Goal: Task Accomplishment & Management: Complete application form

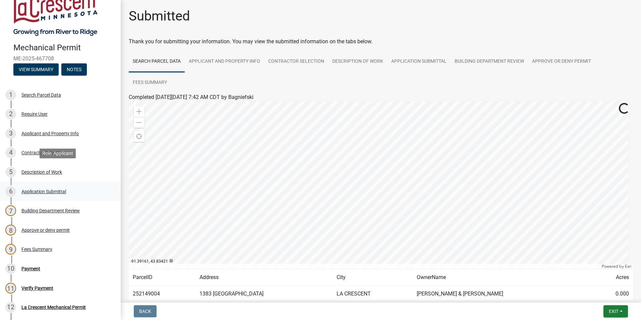
scroll to position [34, 0]
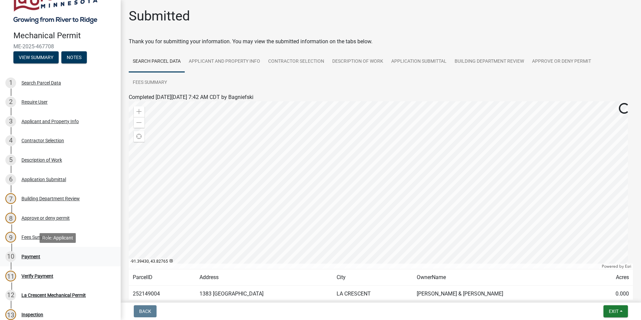
click at [32, 256] on div "Payment" at bounding box center [30, 256] width 19 height 5
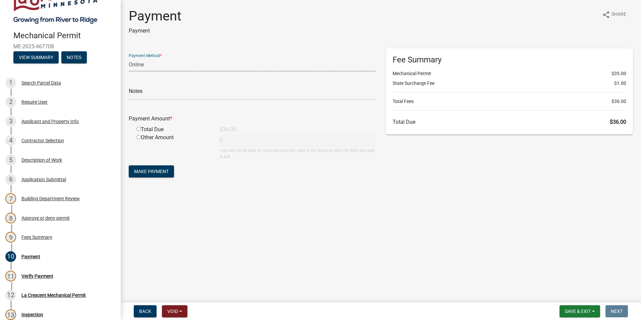
click at [173, 65] on select "Credit Card POS Check Cash Online" at bounding box center [252, 65] width 247 height 14
select select "1: 0"
click at [129, 58] on select "Credit Card POS Check Cash Online" at bounding box center [252, 65] width 247 height 14
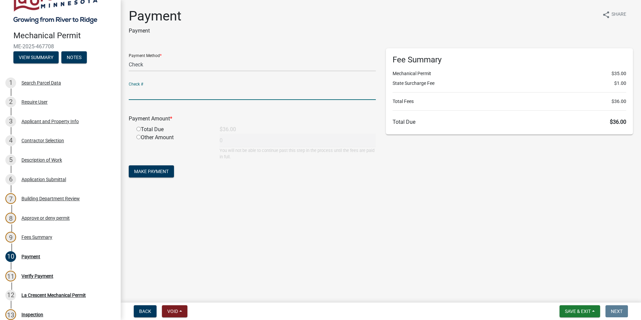
click at [155, 95] on input "text" at bounding box center [252, 93] width 247 height 14
type input "26883"
click at [139, 127] on input "radio" at bounding box center [138, 129] width 4 height 4
radio input "true"
type input "36"
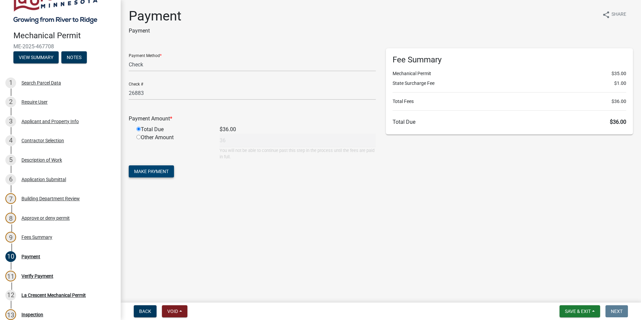
click at [142, 169] on span "Make Payment" at bounding box center [151, 171] width 35 height 5
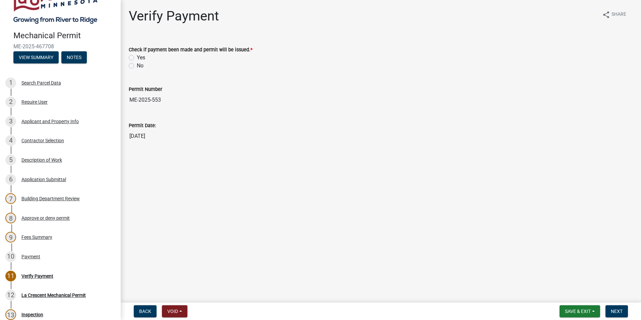
click at [137, 59] on label "Yes" at bounding box center [141, 58] width 8 height 8
click at [137, 58] on input "Yes" at bounding box center [139, 56] width 4 height 4
radio input "true"
click at [618, 311] on span "Next" at bounding box center [617, 310] width 12 height 5
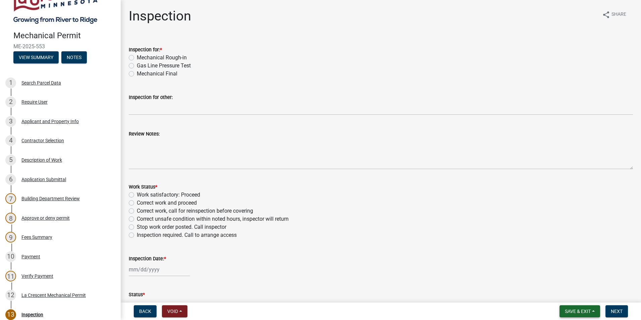
click at [586, 311] on span "Save & Exit" at bounding box center [578, 310] width 26 height 5
click at [559, 276] on button "Save" at bounding box center [573, 278] width 54 height 16
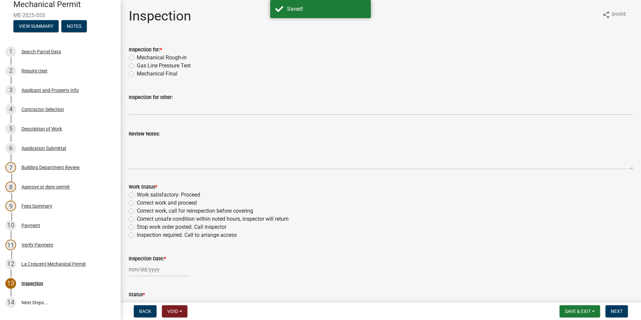
scroll to position [101, 0]
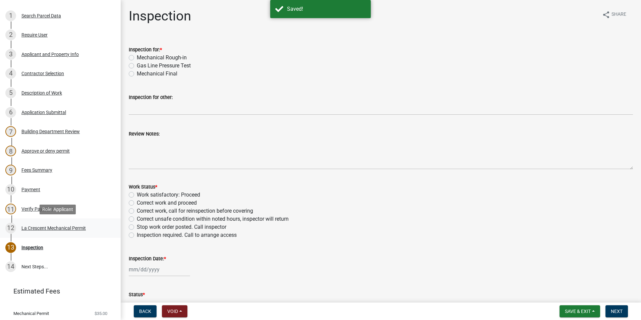
click at [56, 229] on div "La Crescent Mechanical Permit" at bounding box center [53, 228] width 64 height 5
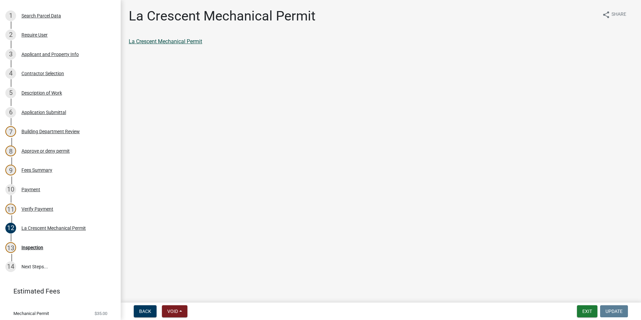
click at [181, 41] on link "La Crescent Mechanical Permit" at bounding box center [165, 41] width 73 height 6
